Goal: Transaction & Acquisition: Purchase product/service

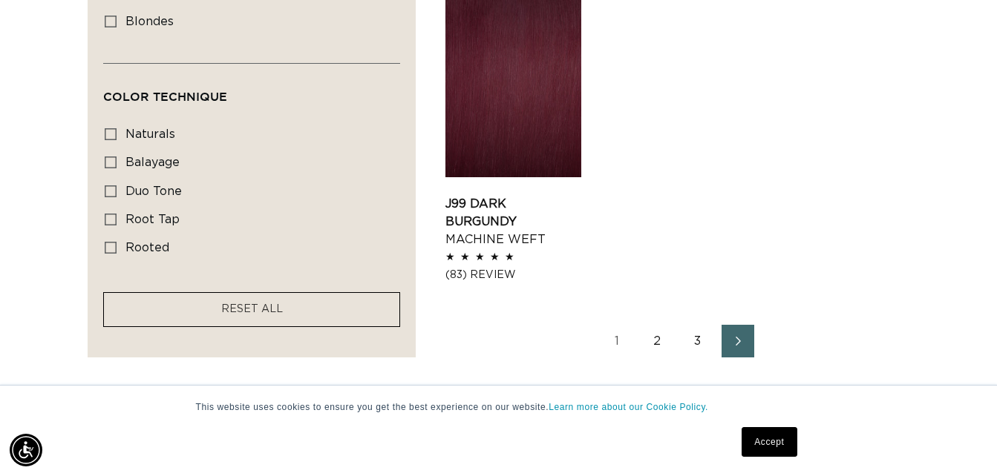
scroll to position [0, 891]
click at [658, 325] on link "2" at bounding box center [657, 341] width 33 height 33
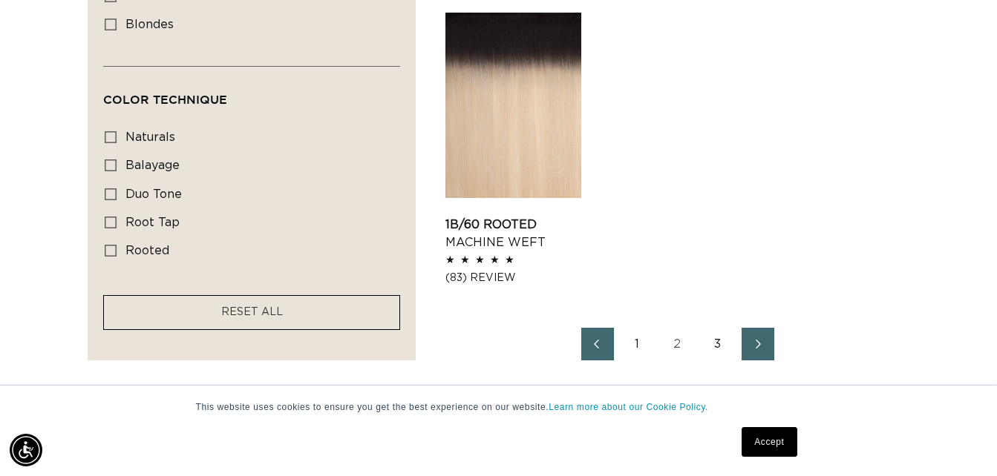
scroll to position [0, 1783]
click at [716, 339] on link "3" at bounding box center [717, 344] width 33 height 33
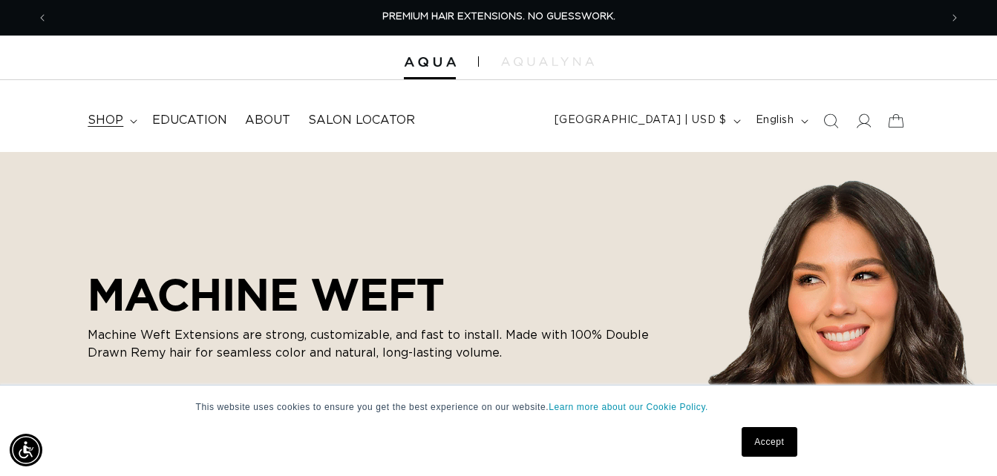
click at [111, 117] on span "shop" at bounding box center [106, 121] width 36 height 16
